Goal: Navigation & Orientation: Find specific page/section

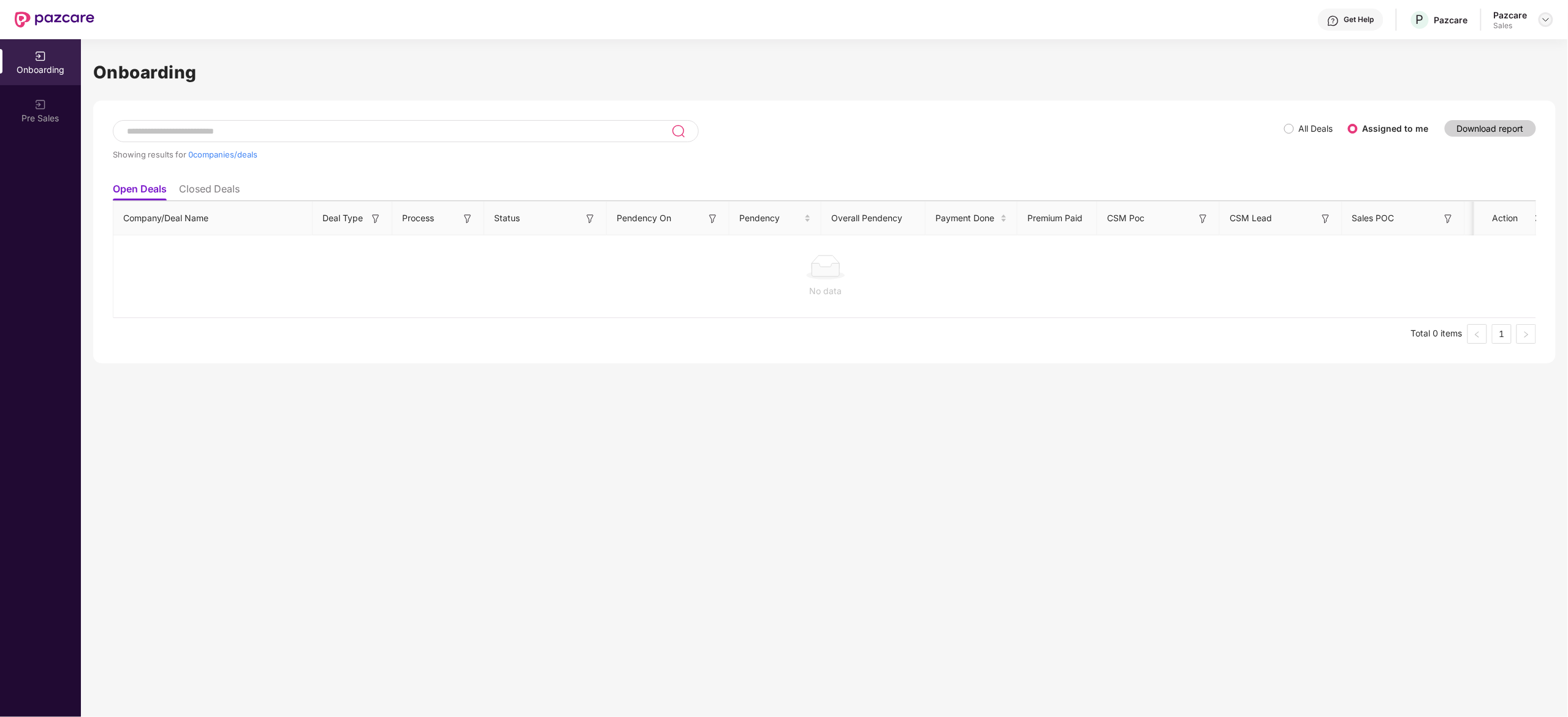
click at [1543, 20] on img at bounding box center [1546, 20] width 10 height 10
click at [1452, 45] on div "Admin view" at bounding box center [1490, 49] width 159 height 24
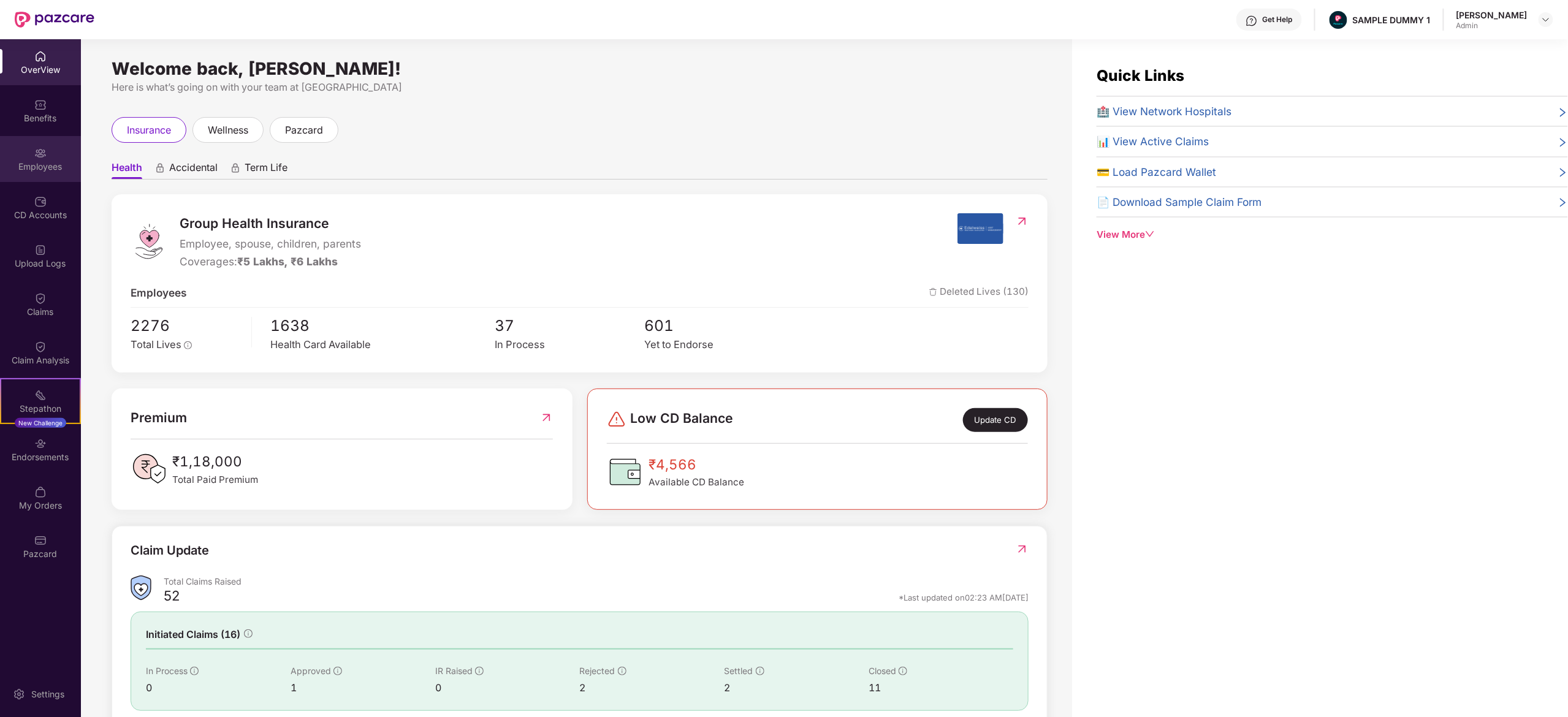
click at [54, 176] on div "Employees" at bounding box center [40, 159] width 81 height 46
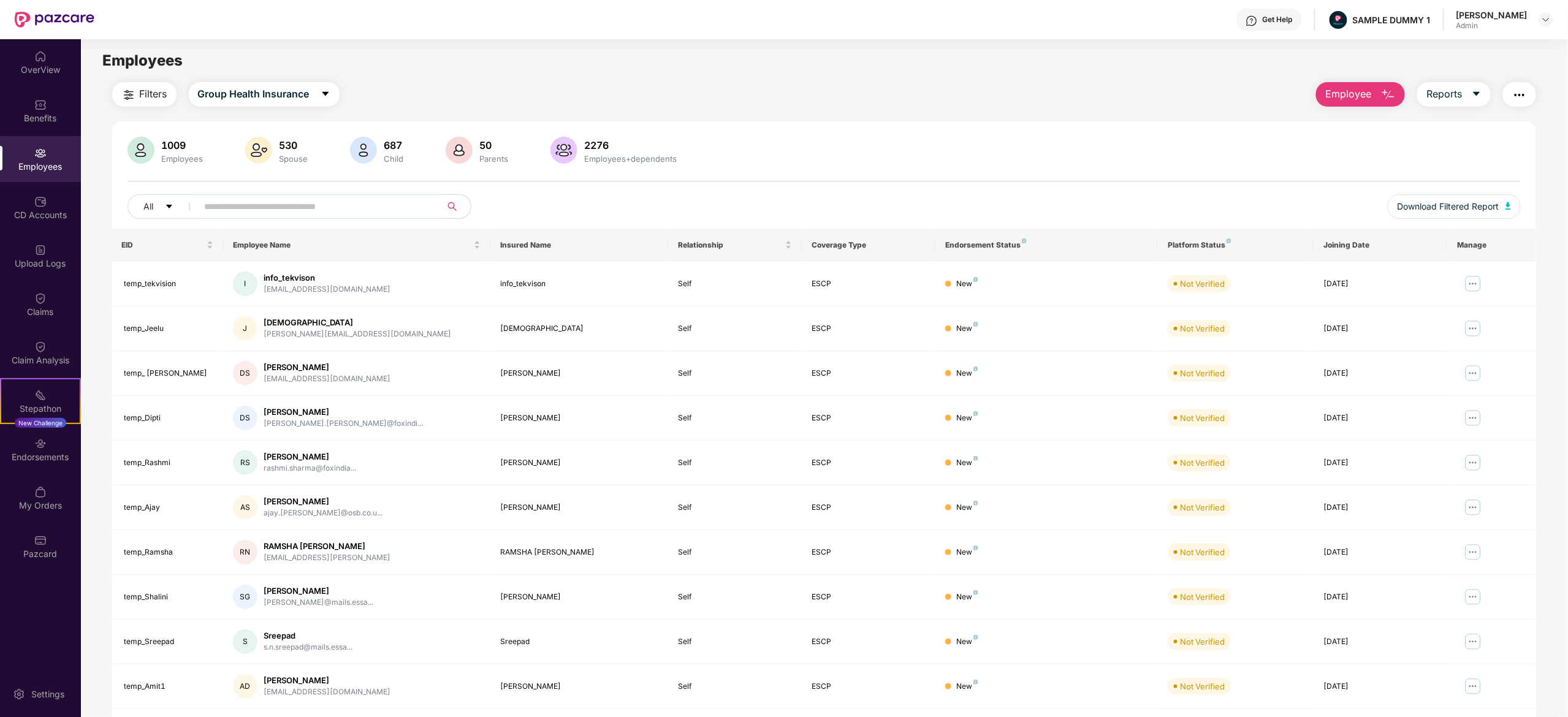
click at [1349, 98] on span "Employee" at bounding box center [1348, 94] width 46 height 16
click at [1354, 126] on div "Add Employee(s)" at bounding box center [1370, 127] width 69 height 15
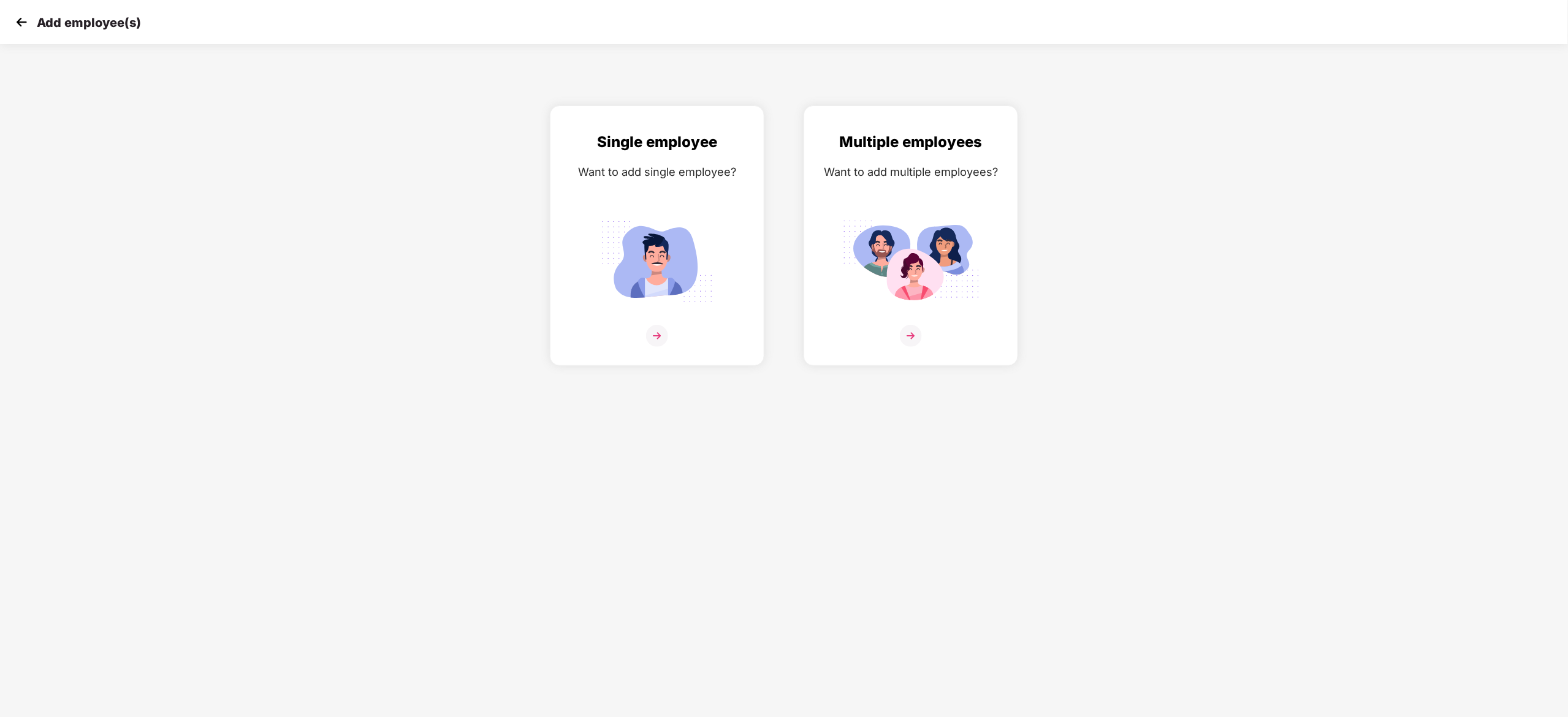
click at [16, 20] on img at bounding box center [21, 22] width 18 height 18
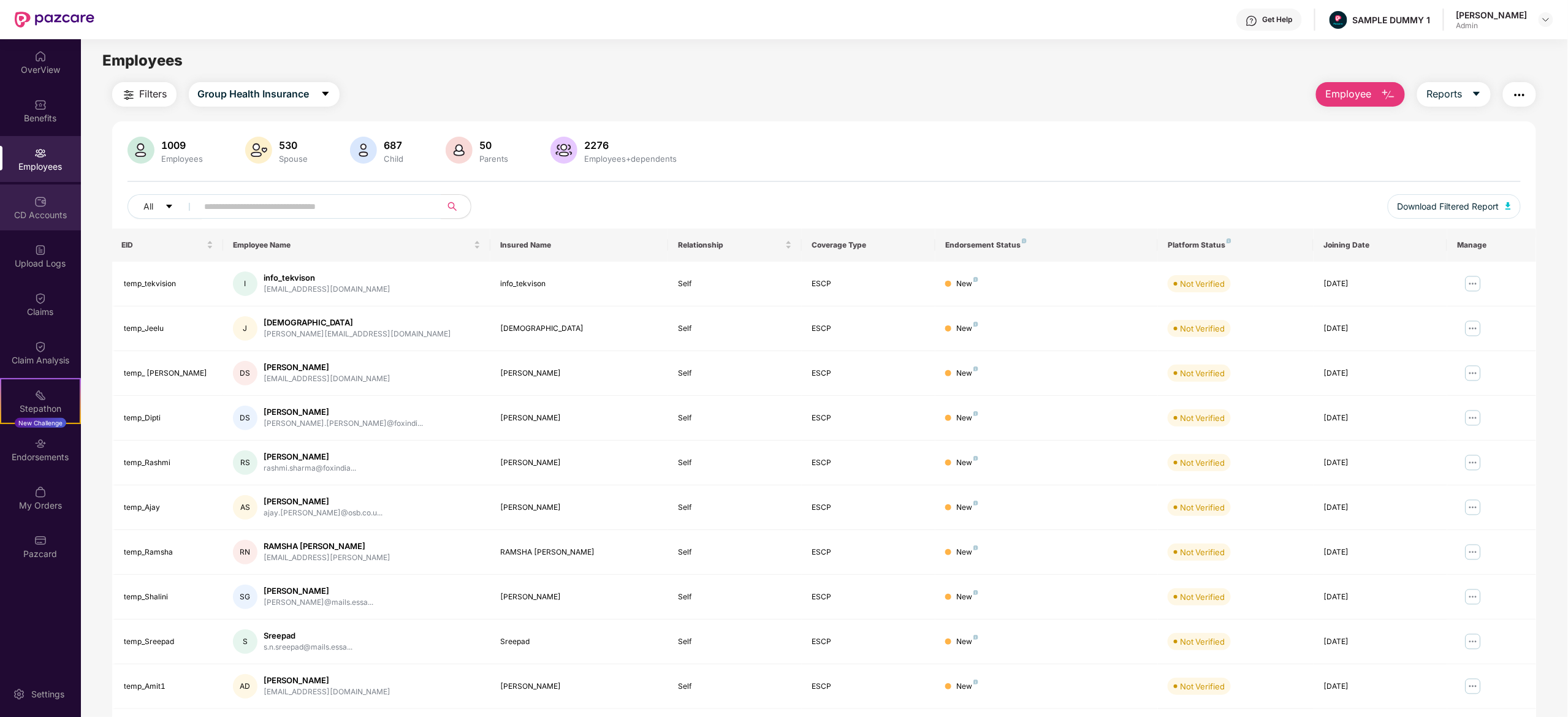
click at [50, 207] on div "CD Accounts" at bounding box center [40, 207] width 81 height 46
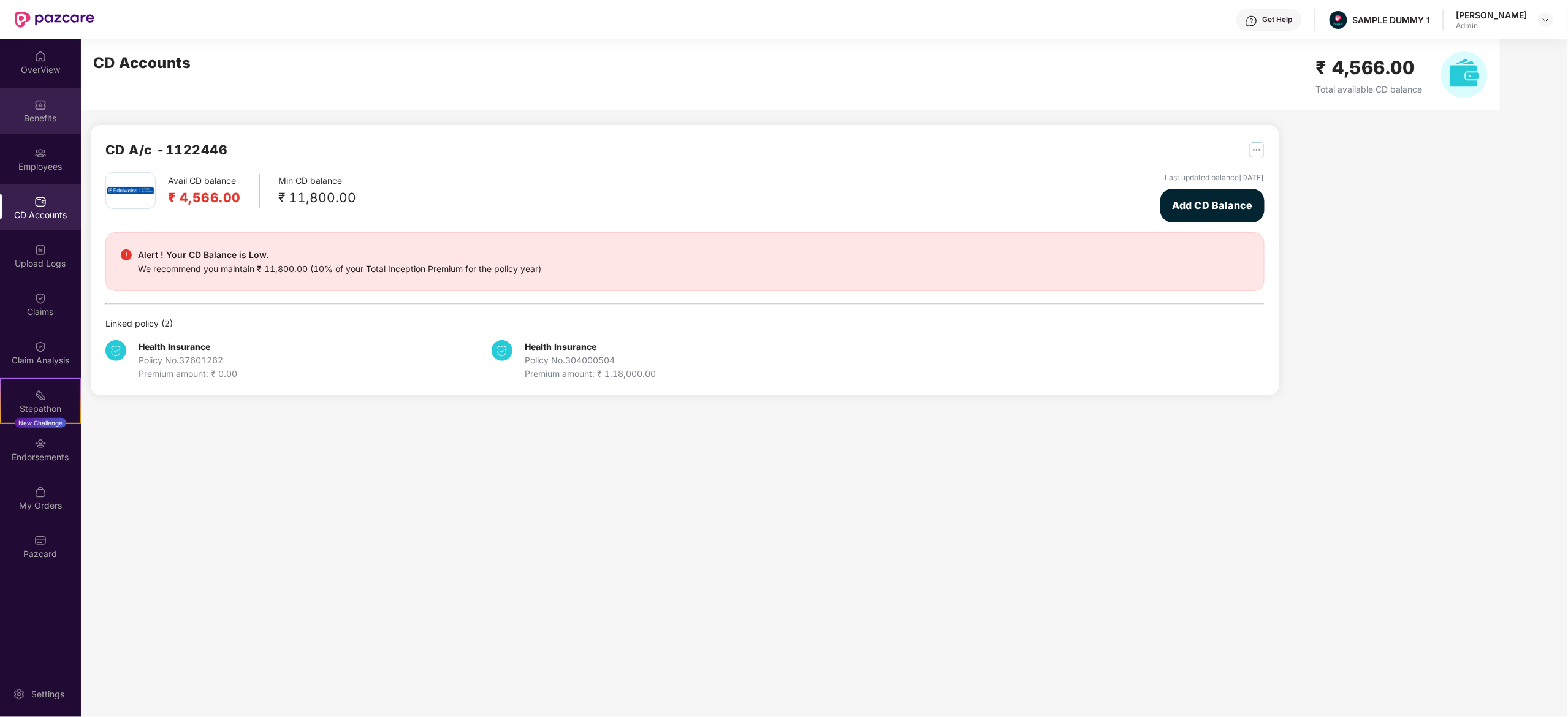
click at [45, 123] on div "Benefits" at bounding box center [40, 118] width 81 height 12
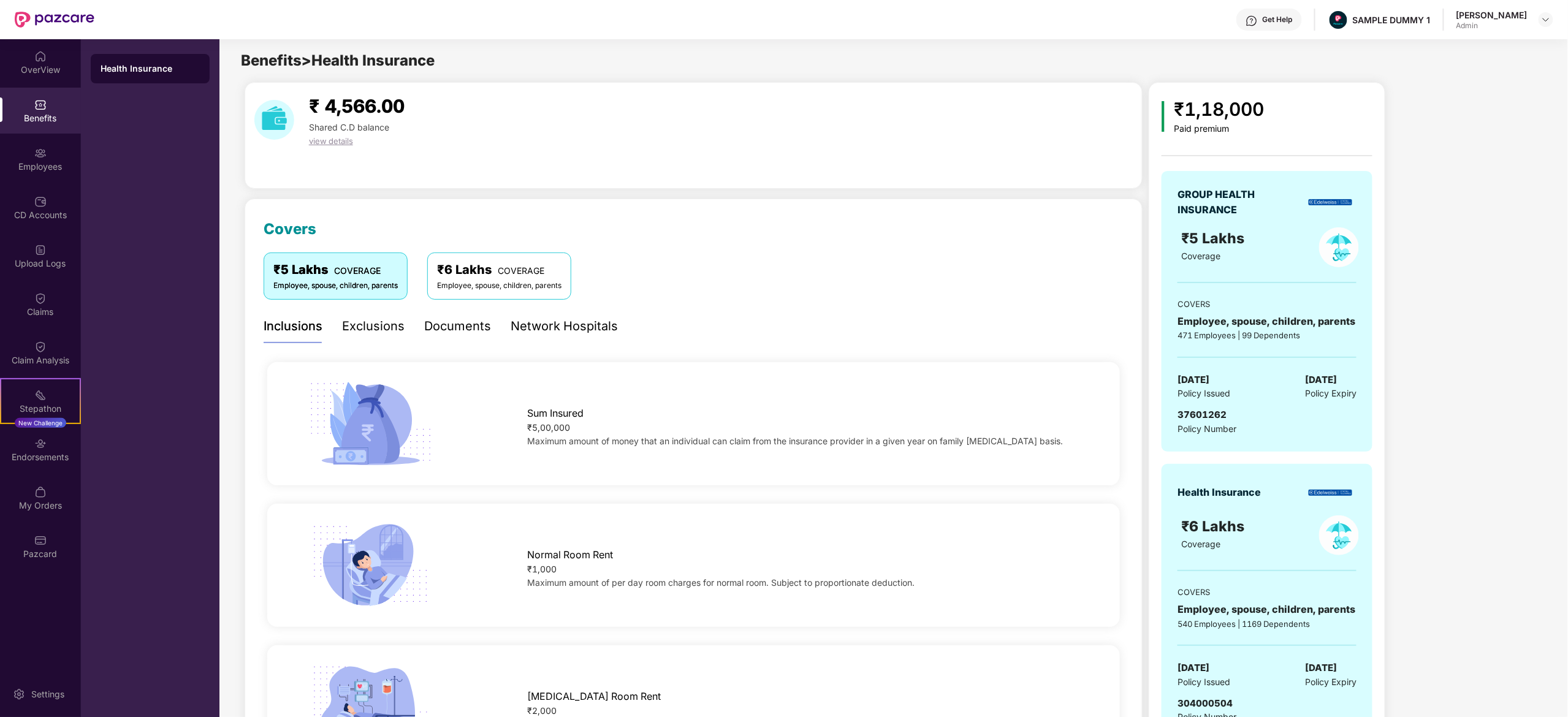
click at [449, 325] on div "Documents" at bounding box center [457, 326] width 67 height 19
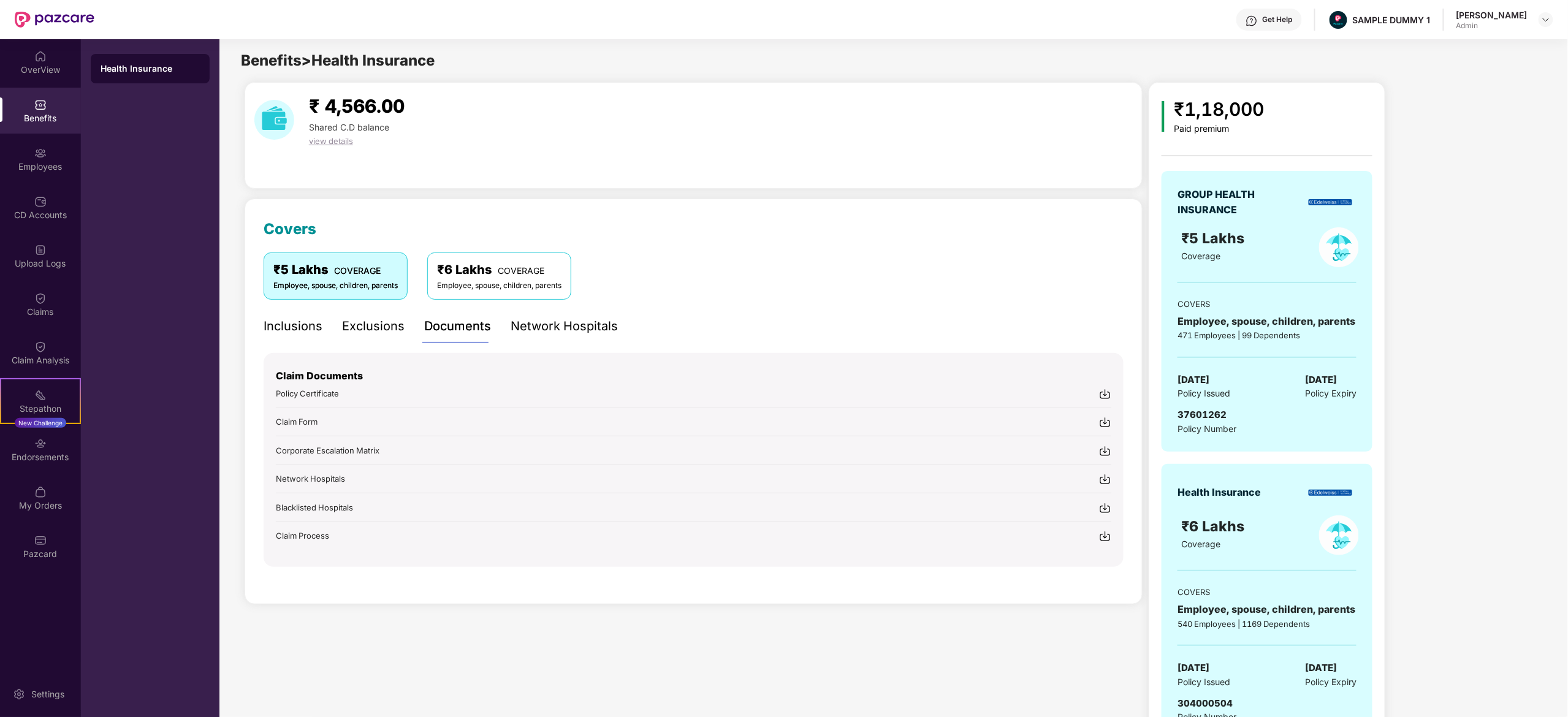
click at [596, 318] on div "Network Hospitals" at bounding box center [564, 326] width 107 height 19
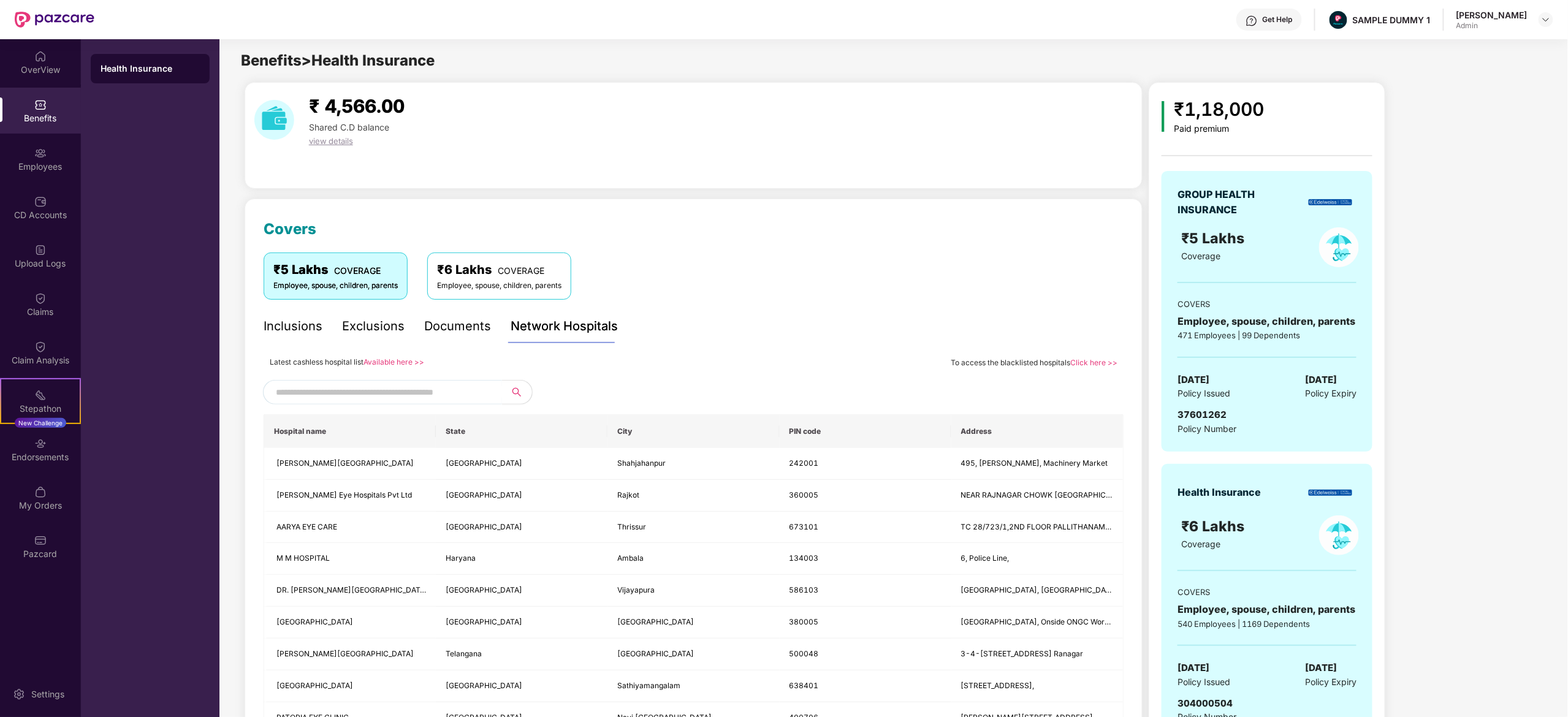
click at [456, 386] on input "text" at bounding box center [381, 392] width 210 height 18
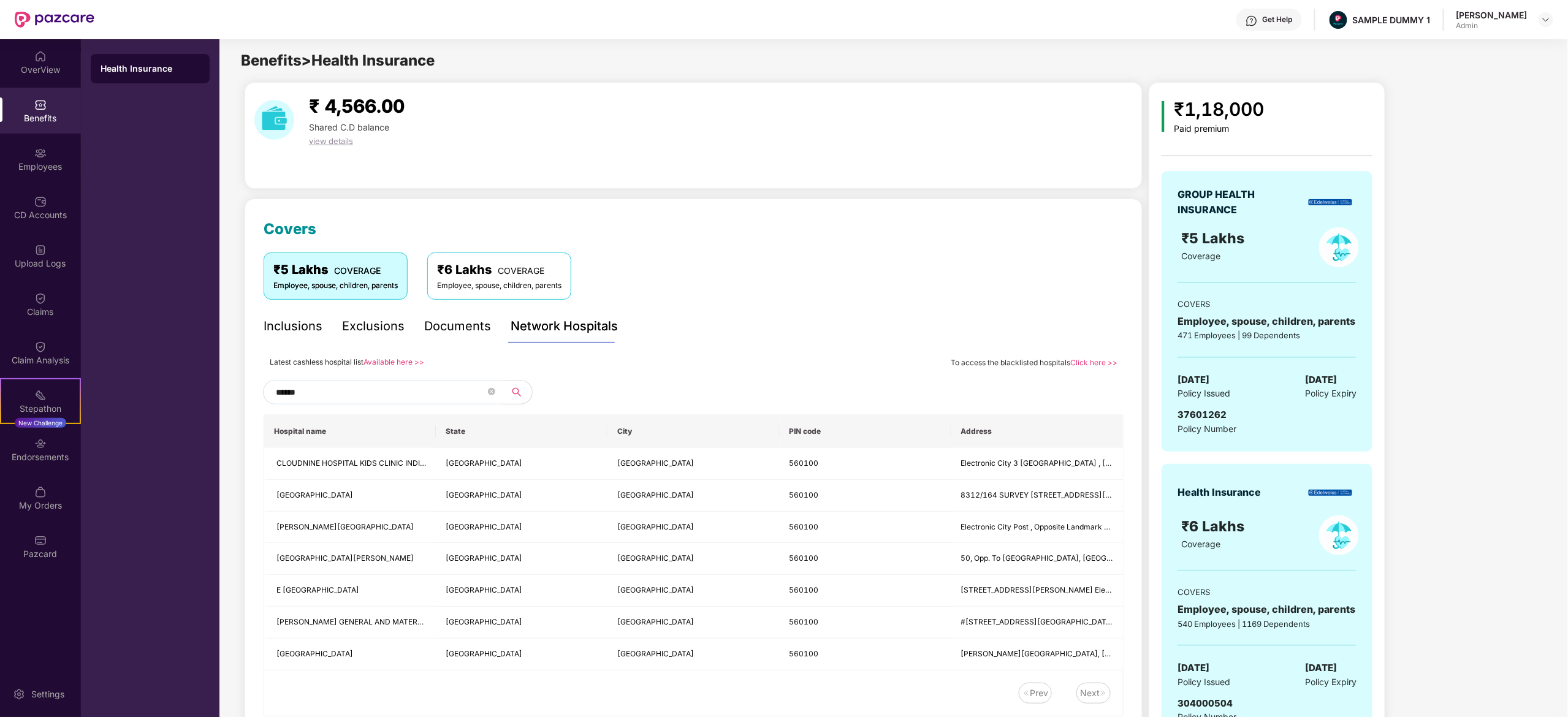
type input "******"
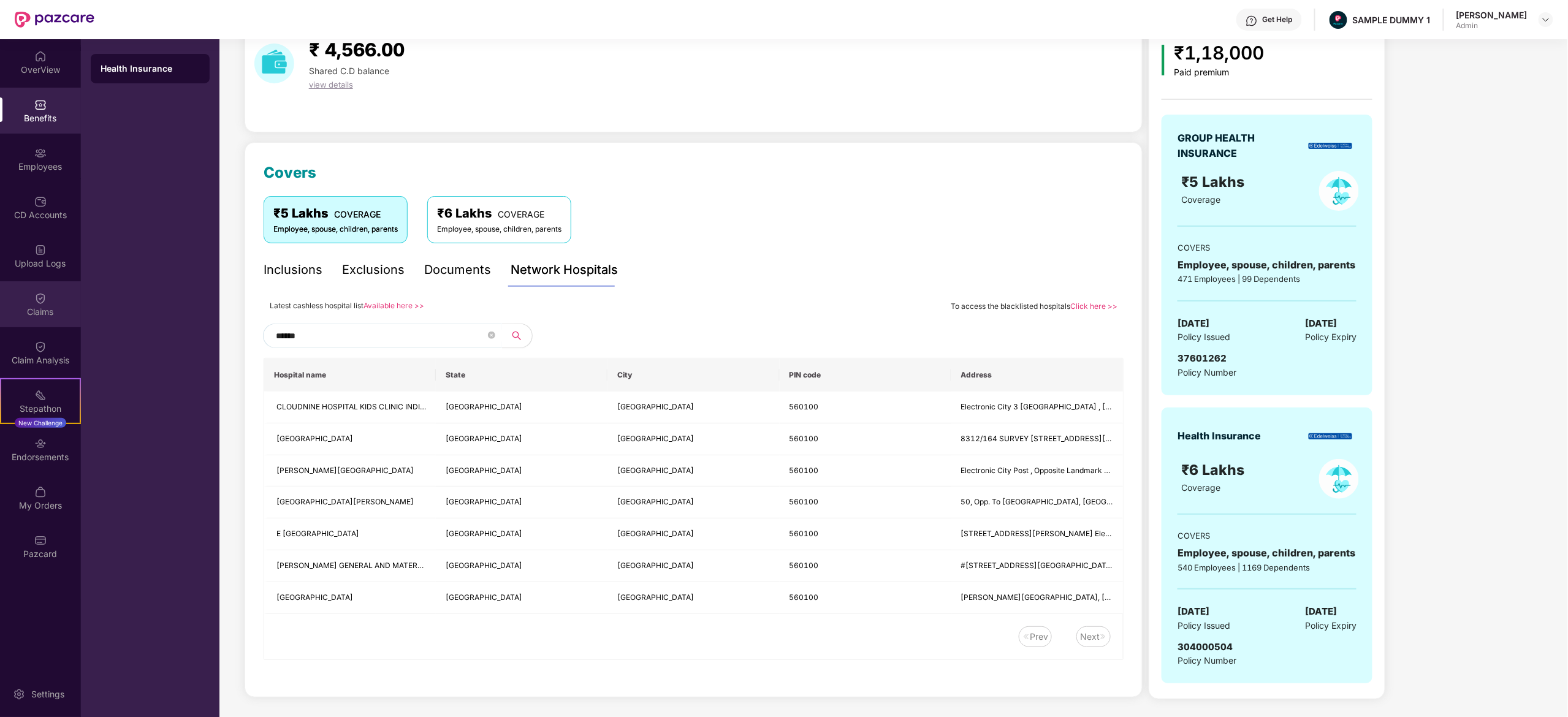
click at [40, 309] on div "Claims" at bounding box center [40, 311] width 81 height 12
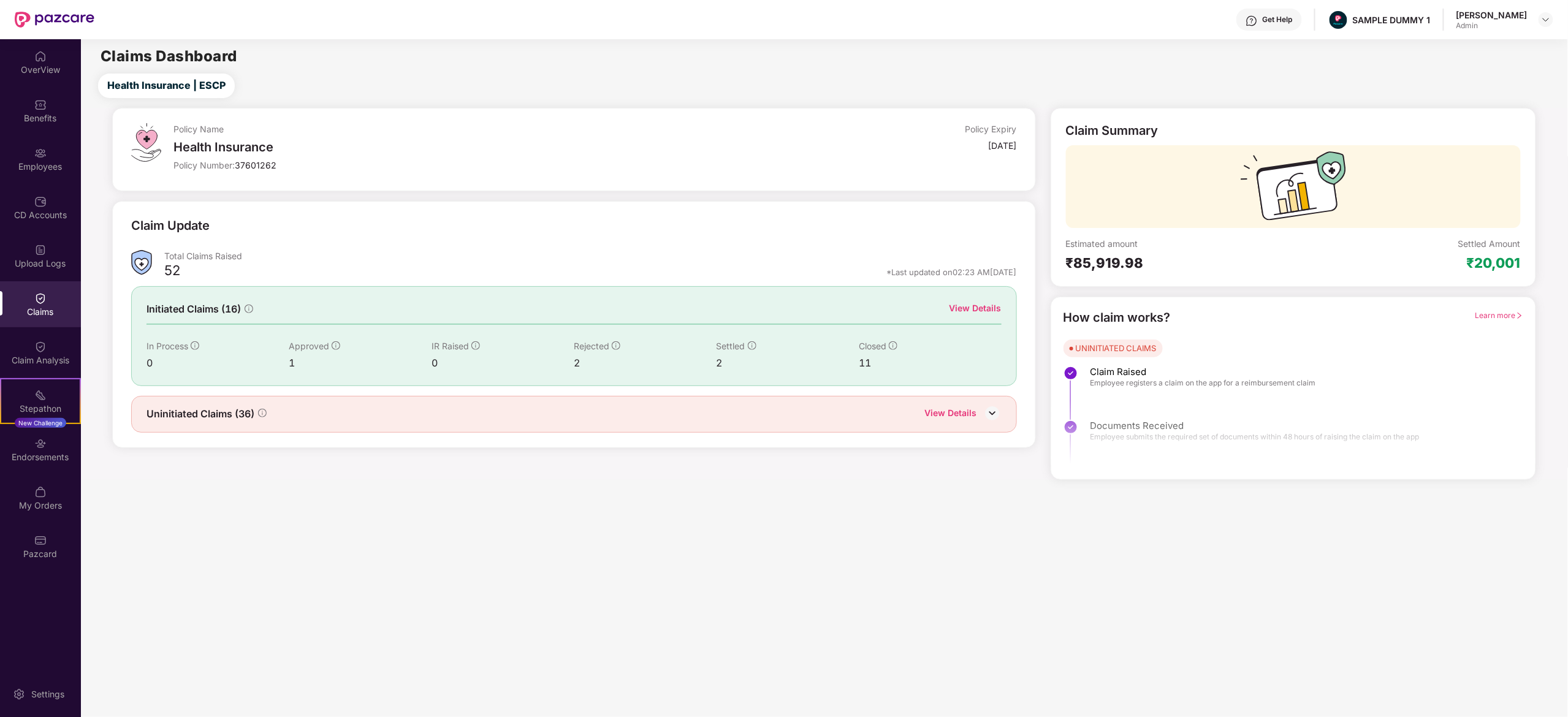
click at [964, 413] on div "View Details" at bounding box center [951, 414] width 52 height 16
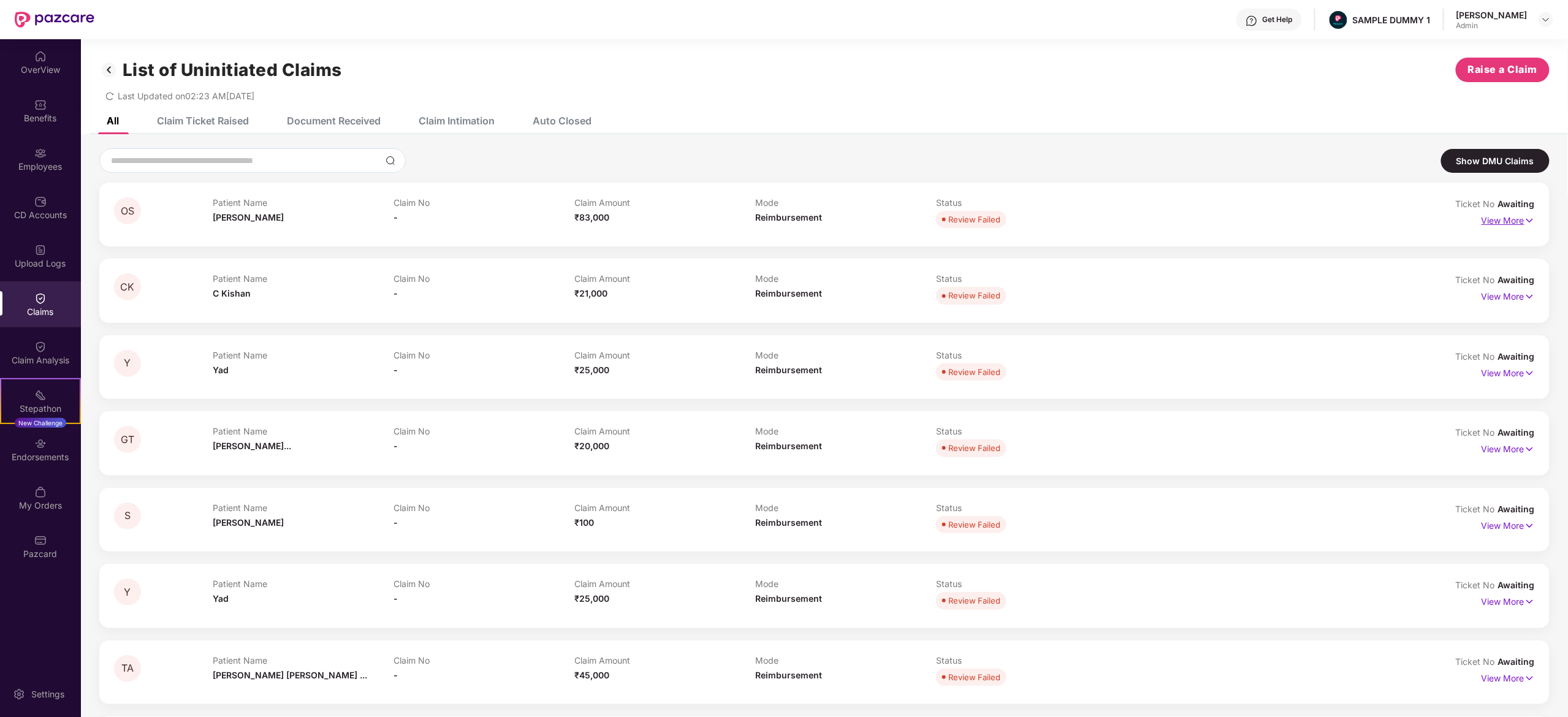
click at [1516, 218] on p "View More" at bounding box center [1508, 219] width 53 height 17
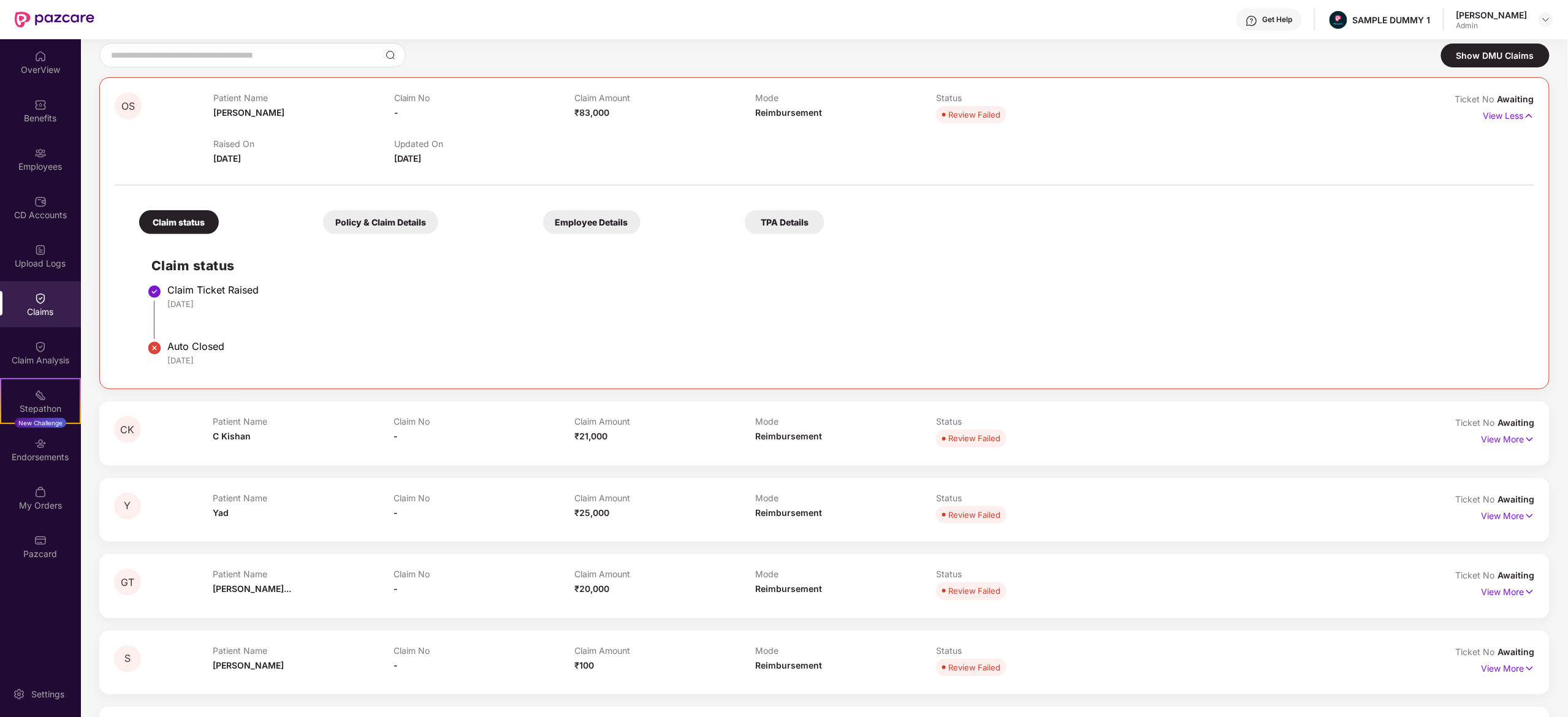
scroll to position [201, 0]
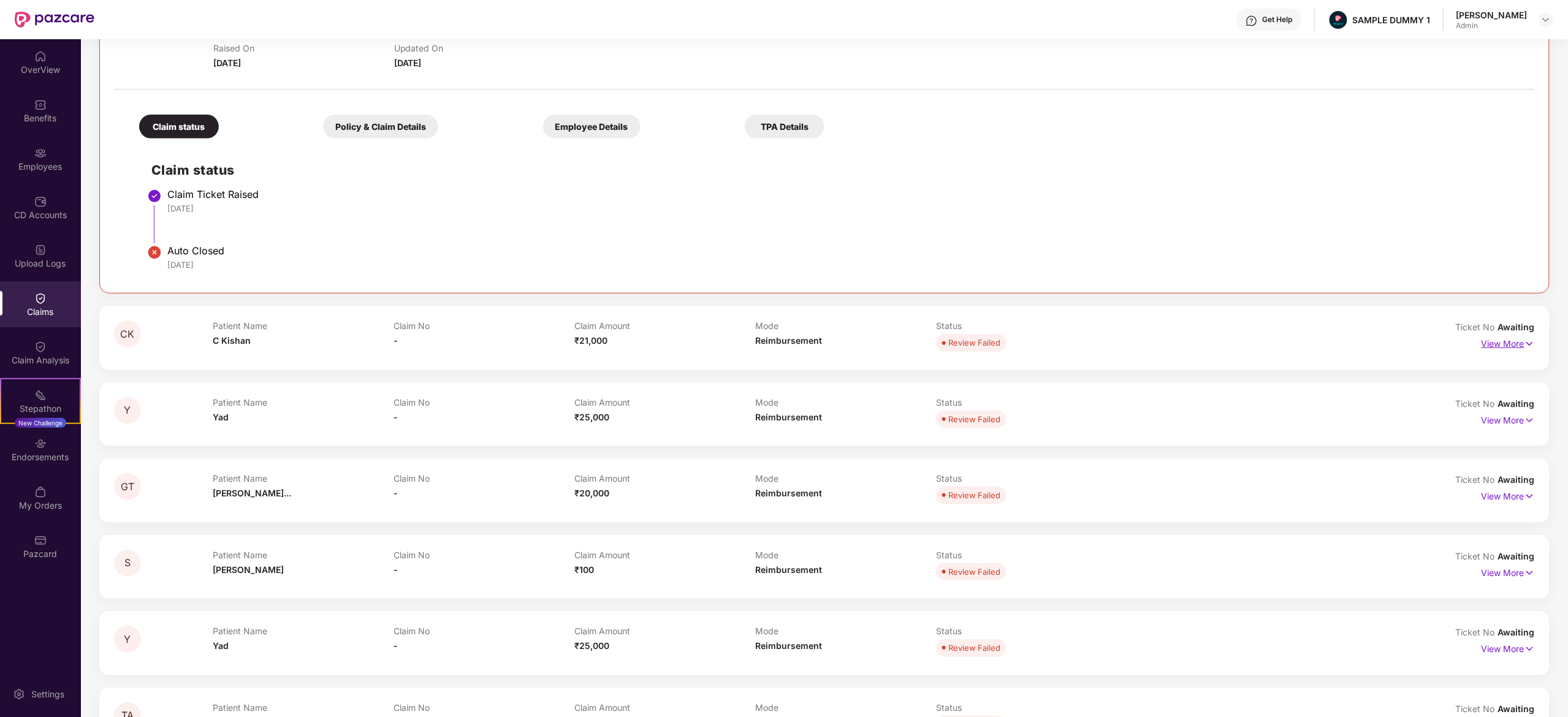
click at [1496, 345] on p "View More" at bounding box center [1508, 342] width 53 height 17
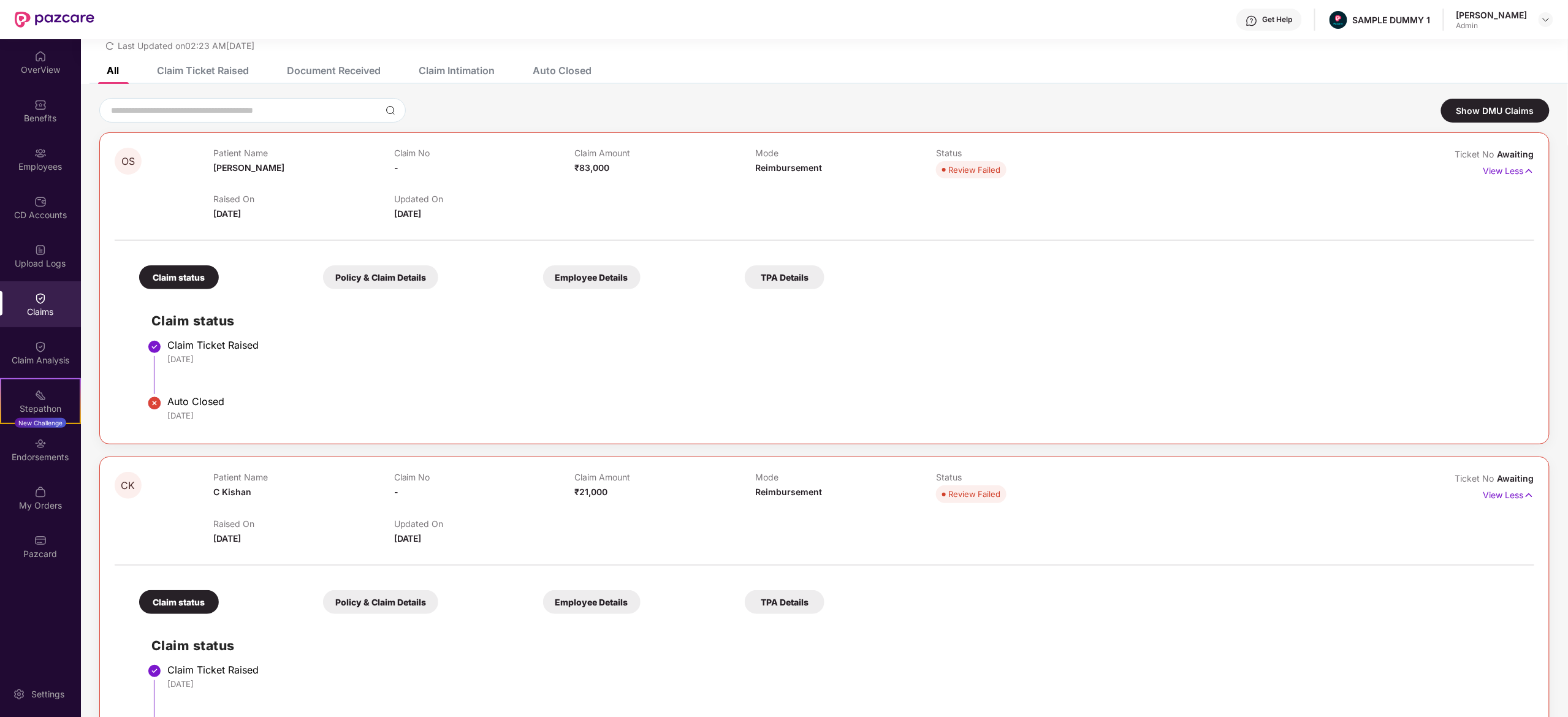
scroll to position [0, 0]
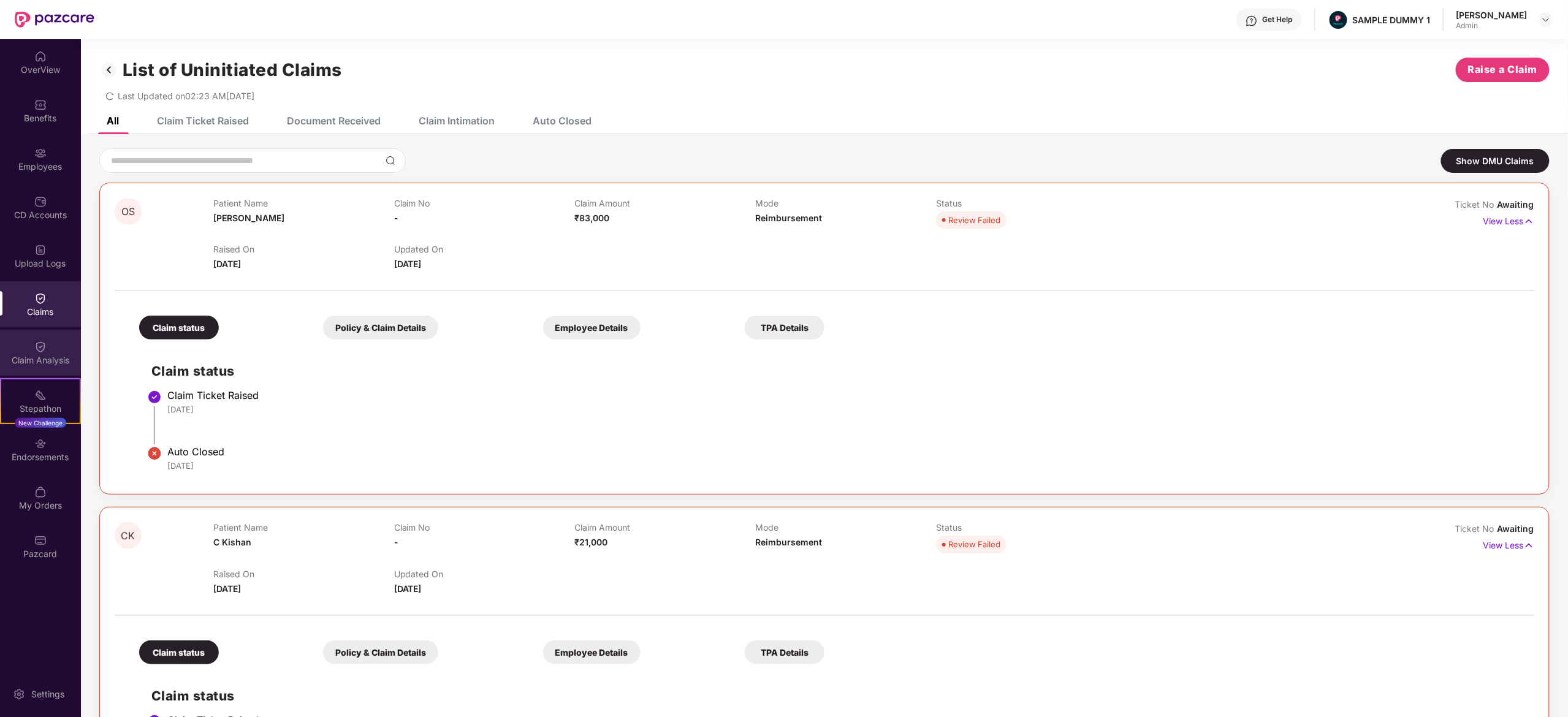
click at [47, 360] on div "Claim Analysis" at bounding box center [40, 360] width 81 height 12
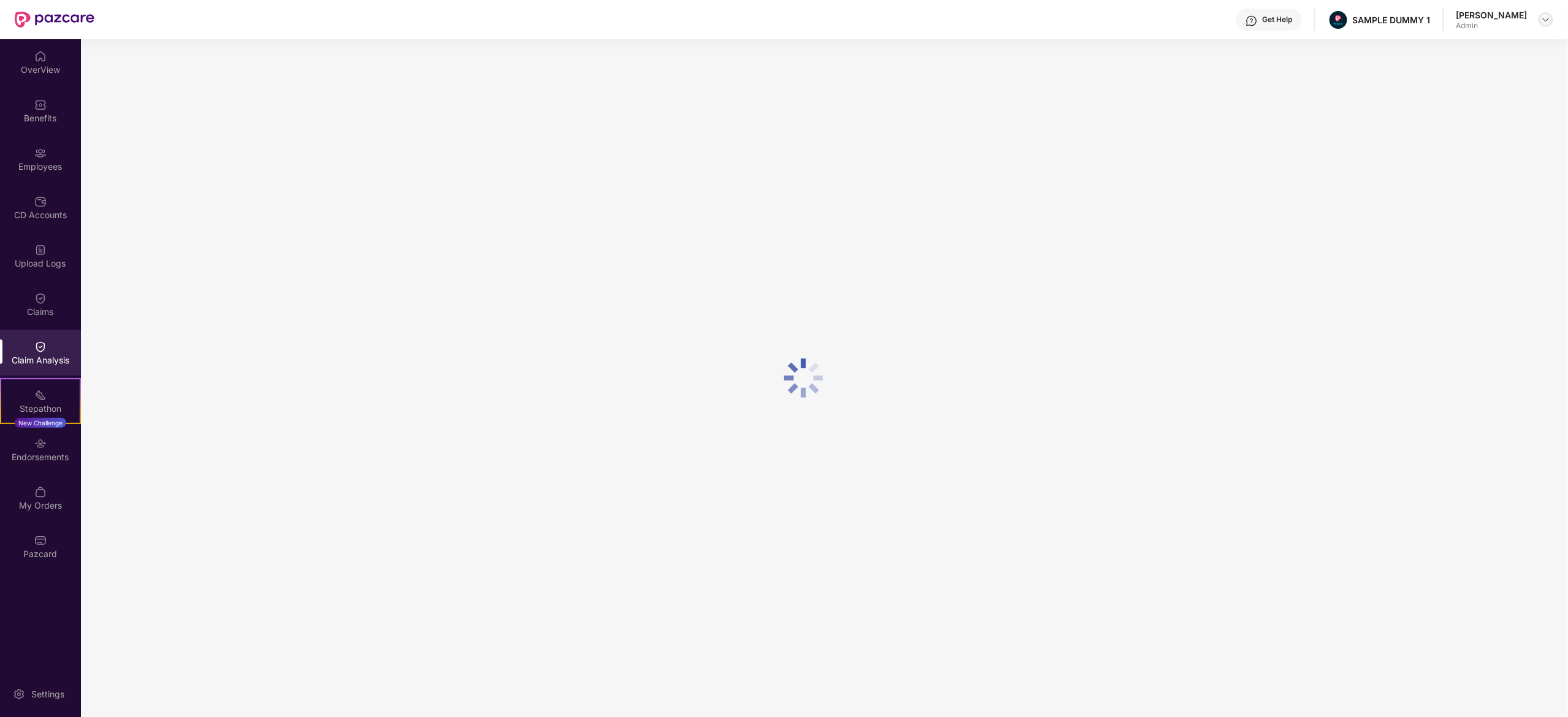
click at [1548, 20] on img at bounding box center [1546, 20] width 10 height 10
click at [1525, 61] on div "Switch to User view" at bounding box center [1488, 72] width 159 height 24
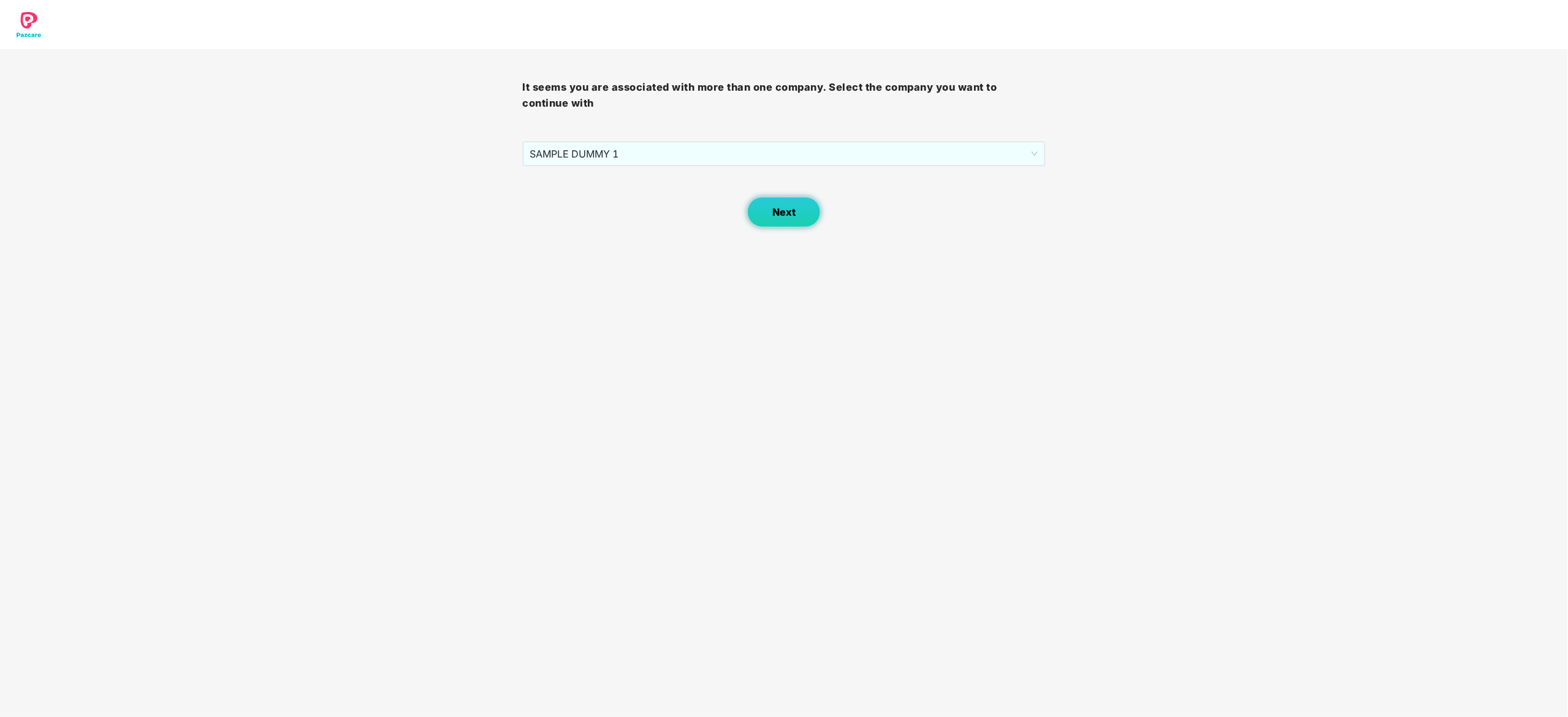
click at [795, 212] on button "Next" at bounding box center [783, 212] width 74 height 30
